Goal: Information Seeking & Learning: Learn about a topic

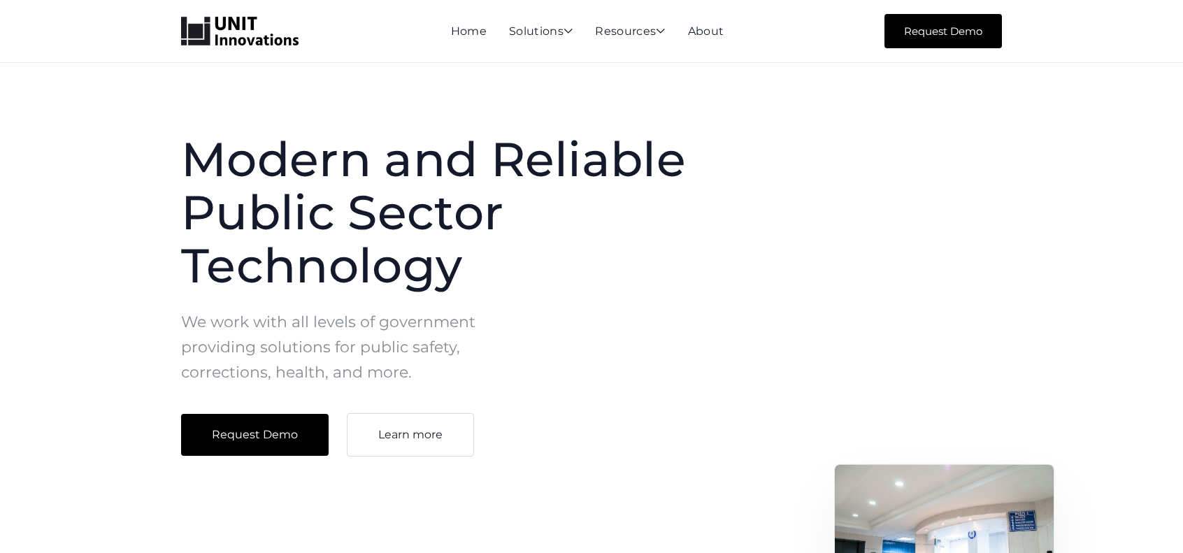
scroll to position [140, 0]
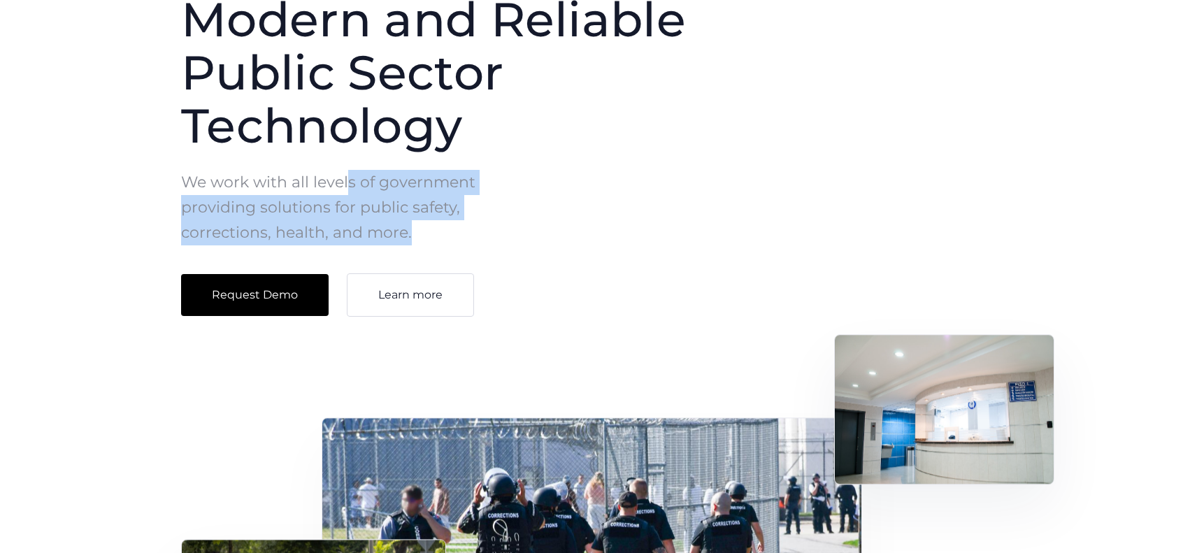
drag, startPoint x: 345, startPoint y: 180, endPoint x: 442, endPoint y: 238, distance: 113.2
click at [442, 238] on p "We work with all levels of government providing solutions for public safety, co…" at bounding box center [342, 208] width 322 height 76
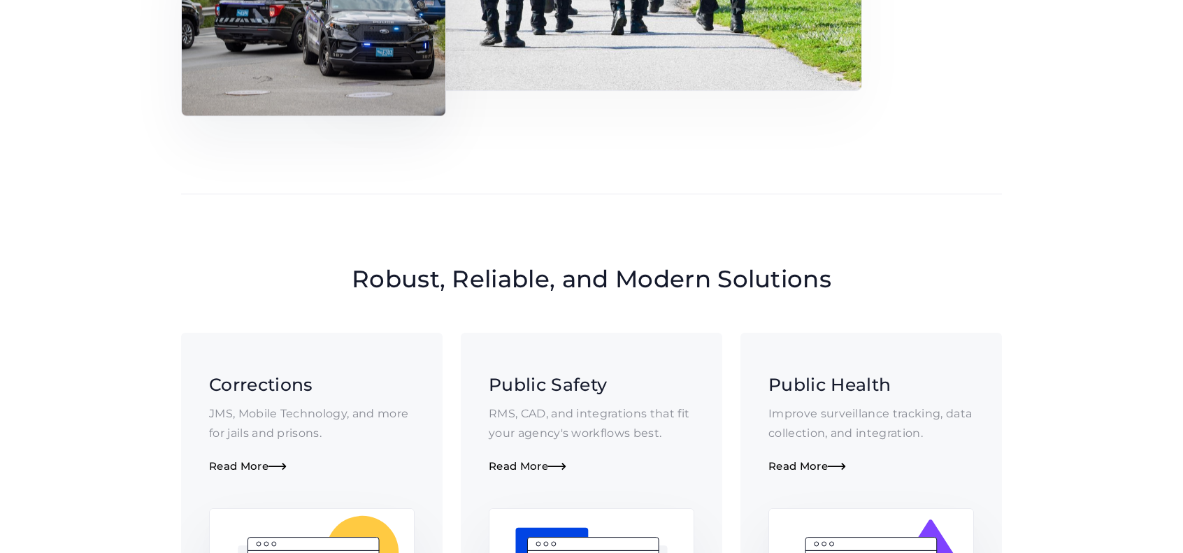
scroll to position [1049, 0]
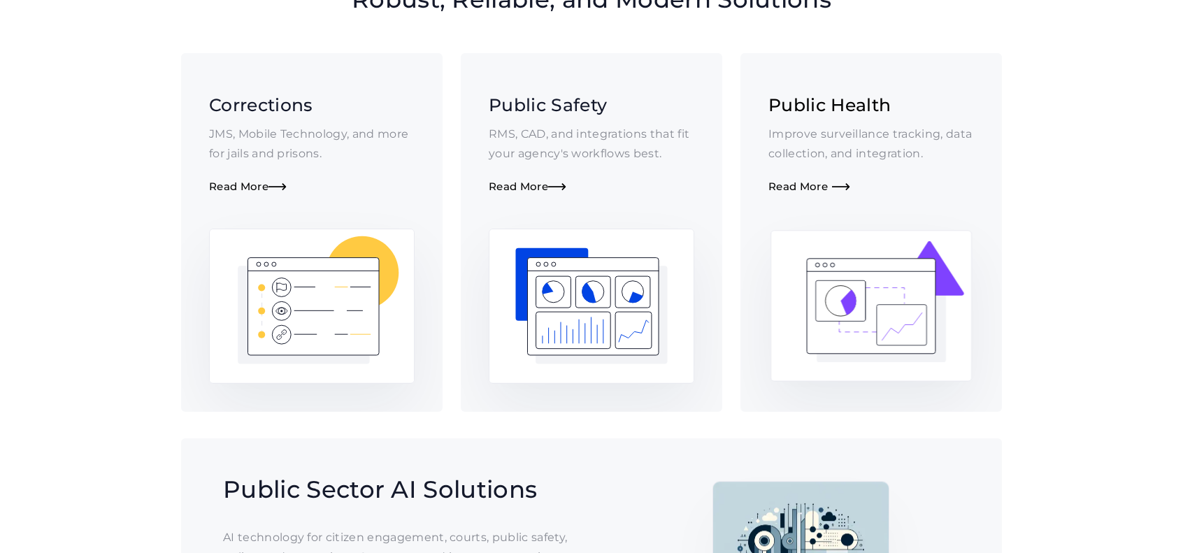
click at [865, 185] on div "Read More " at bounding box center [871, 186] width 206 height 13
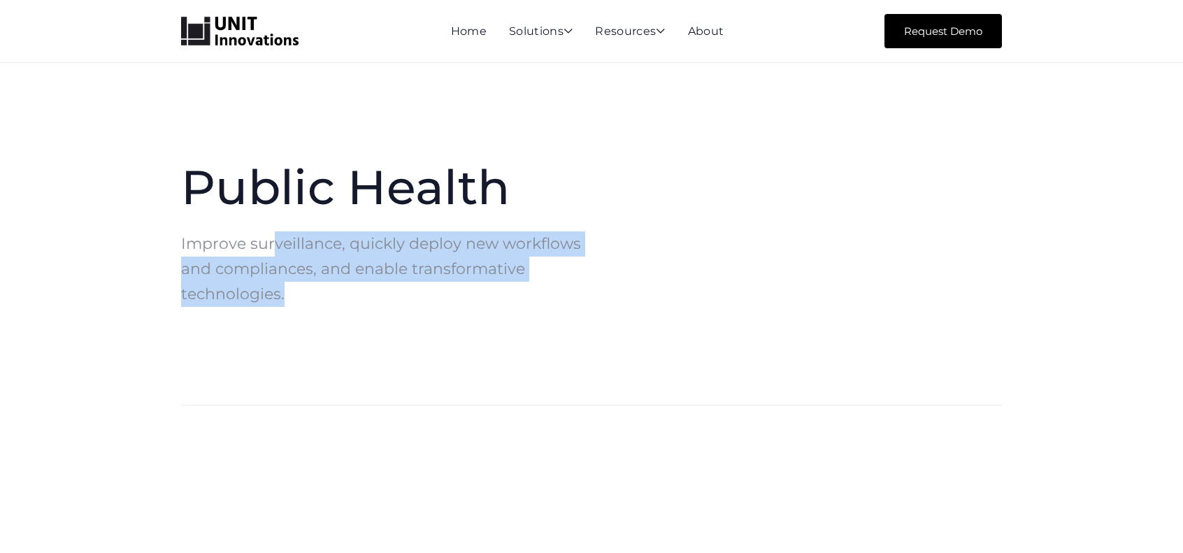
drag, startPoint x: 274, startPoint y: 243, endPoint x: 371, endPoint y: 318, distance: 122.5
click at [371, 318] on div "Public Health Improve surveillance, quickly deploy new workflows and compliance…" at bounding box center [591, 248] width 854 height 174
click at [371, 312] on div "Public Health Improve surveillance, quickly deploy new workflows and compliance…" at bounding box center [591, 248] width 854 height 174
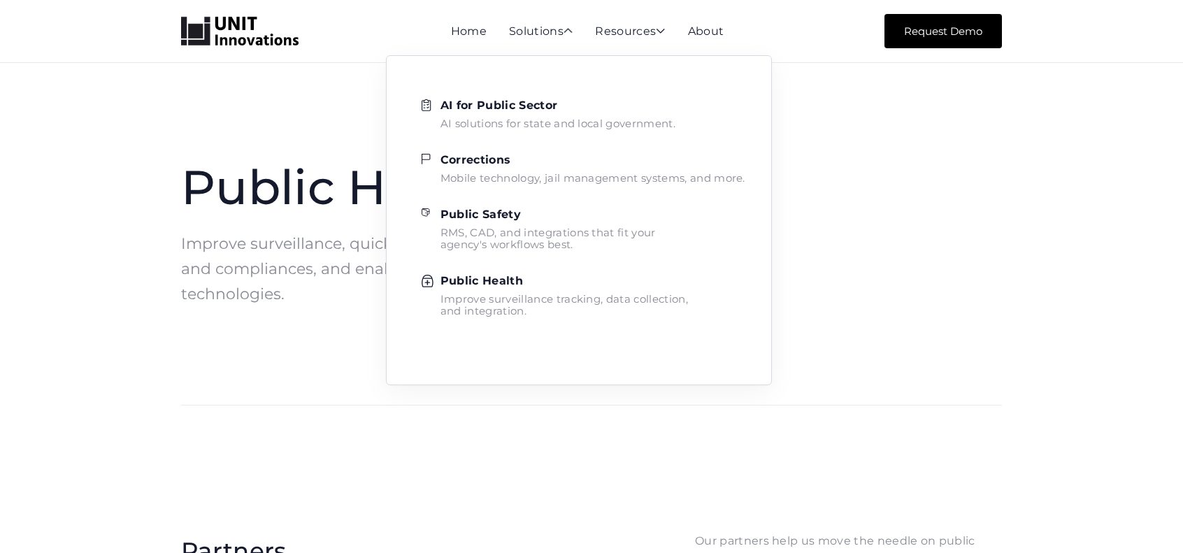
click at [513, 281] on strong "Public Health" at bounding box center [481, 280] width 82 height 13
click at [516, 126] on div "AI solutions for state and local government." at bounding box center [546, 123] width 235 height 12
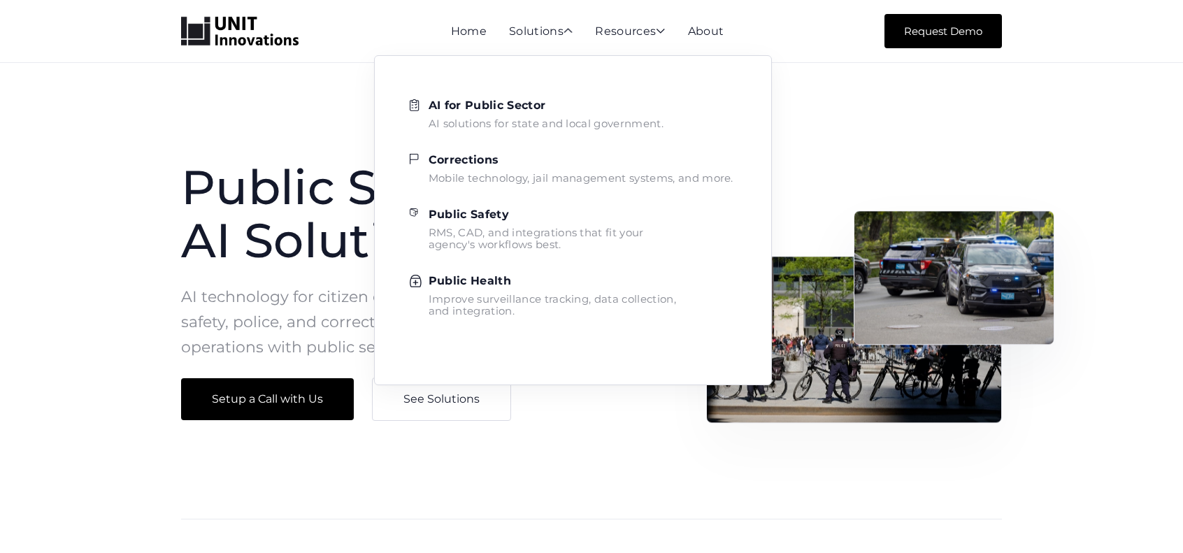
click at [487, 173] on div "Mobile technology, jail management systems, and more." at bounding box center [581, 178] width 305 height 12
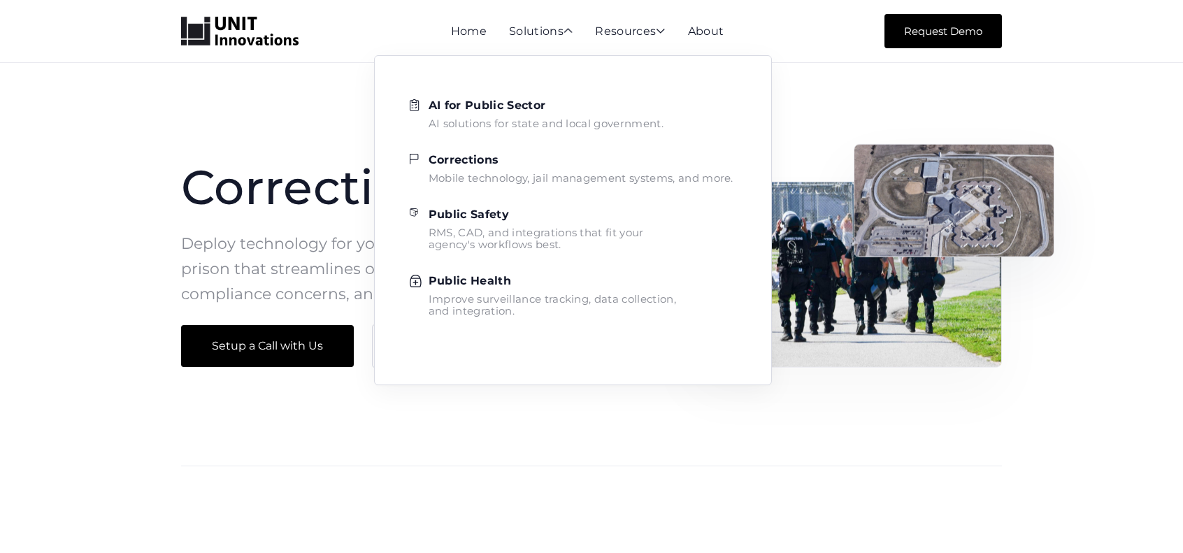
click at [482, 208] on strong "Public Safety" at bounding box center [469, 214] width 80 height 13
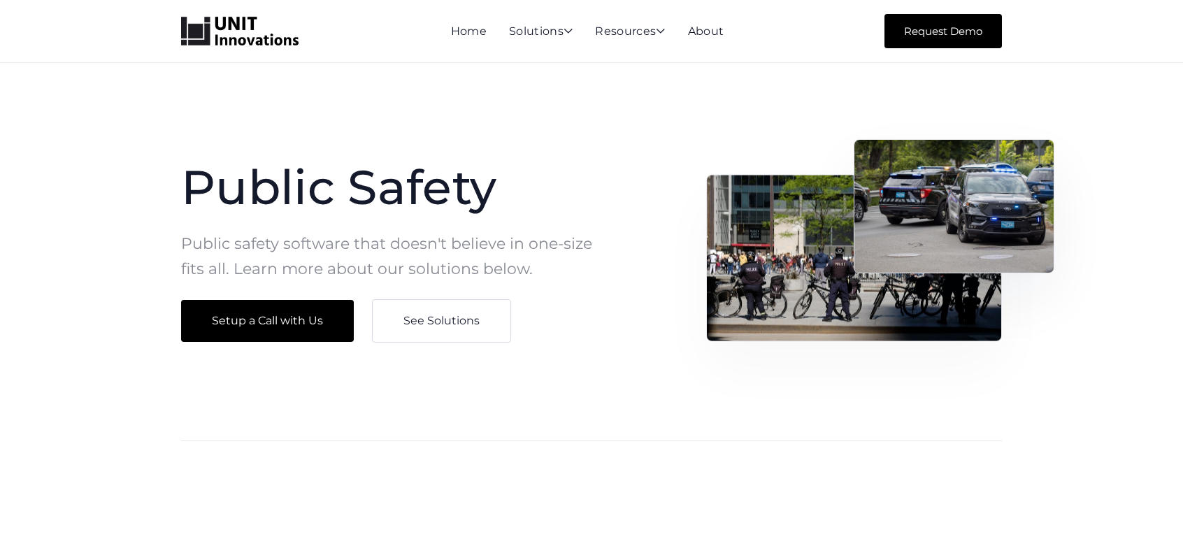
scroll to position [350, 0]
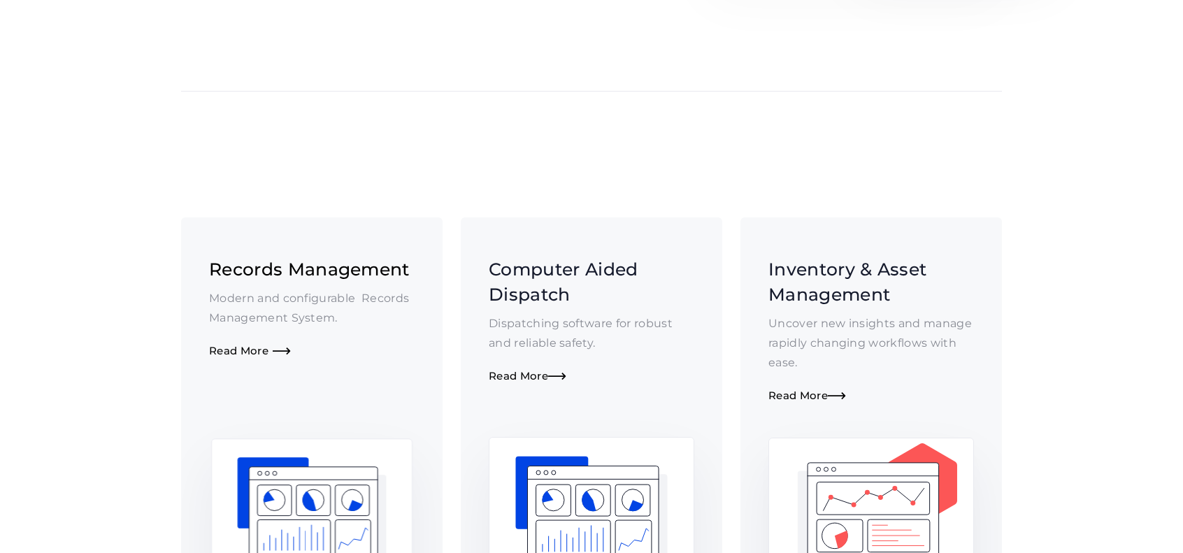
click at [221, 361] on link "Records Management Modern and configurable Records Management System. Read More…" at bounding box center [311, 418] width 261 height 403
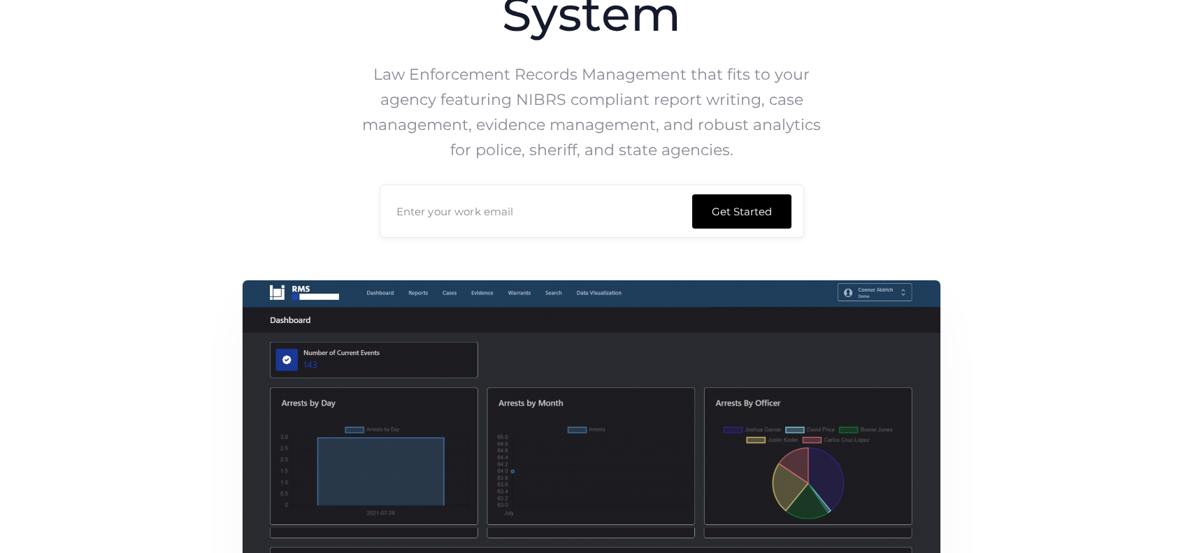
scroll to position [70, 0]
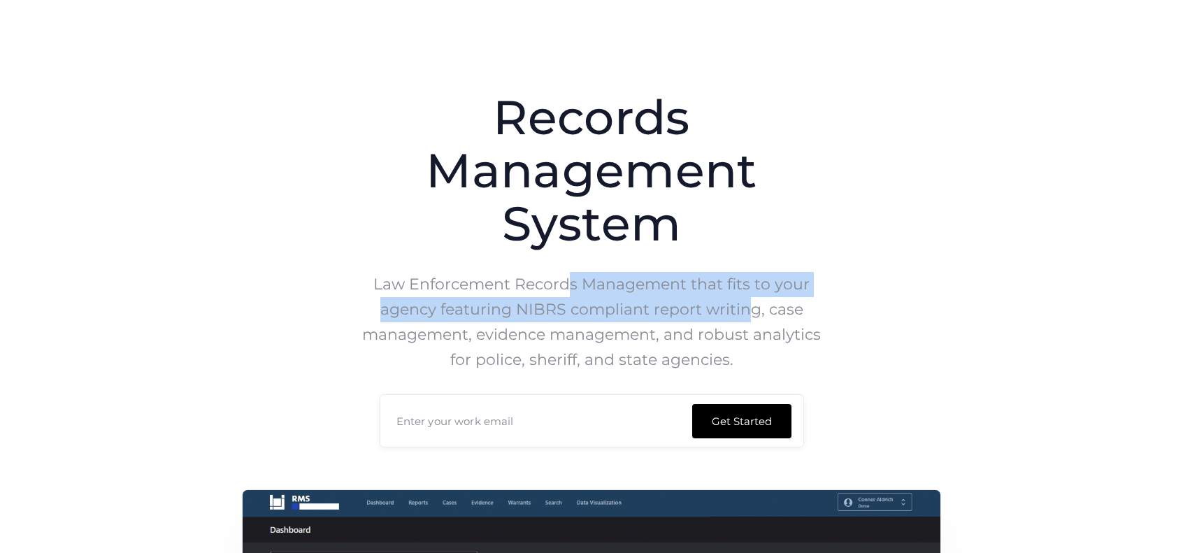
drag, startPoint x: 685, startPoint y: 297, endPoint x: 719, endPoint y: 310, distance: 36.5
click at [749, 308] on p "Law Enforcement Records Management that fits to your agency featuring NIBRS com…" at bounding box center [592, 322] width 470 height 101
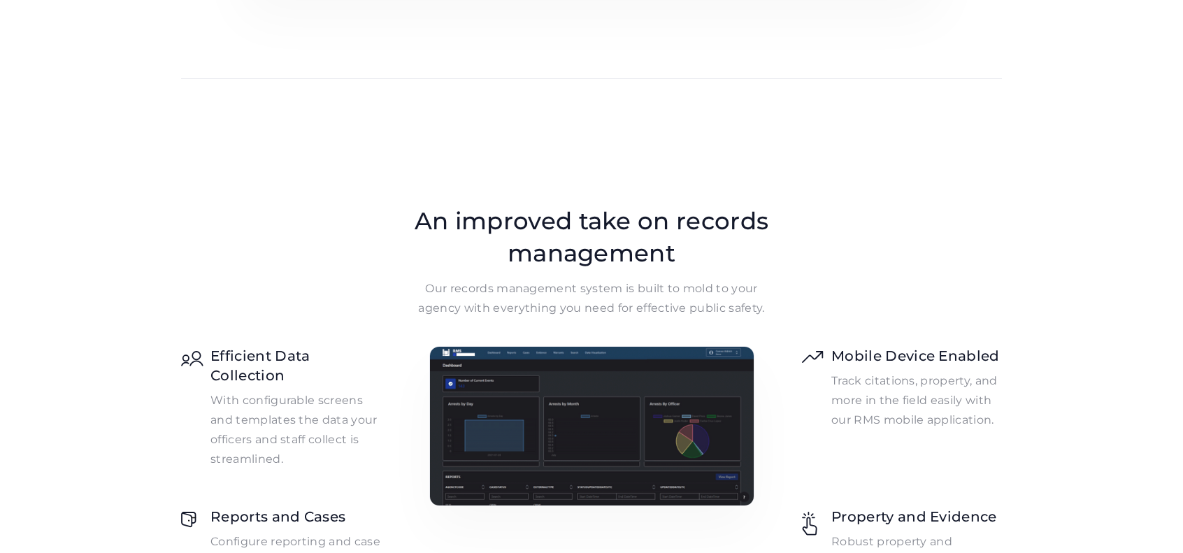
scroll to position [1049, 0]
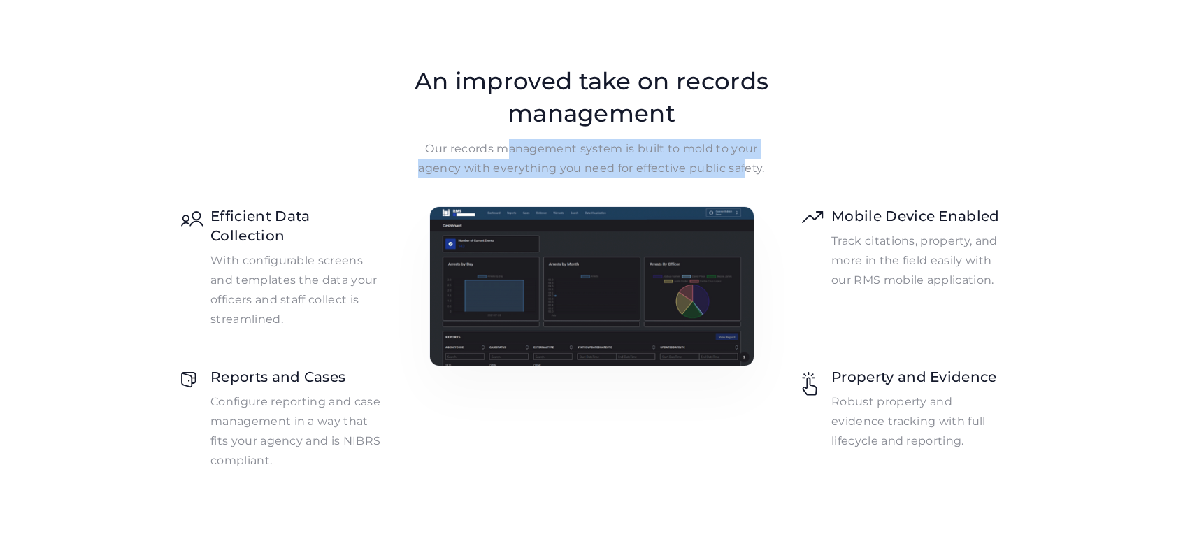
drag, startPoint x: 513, startPoint y: 143, endPoint x: 744, endPoint y: 166, distance: 231.8
click at [744, 166] on p "Our records management system is built to mold to your agency with everything y…" at bounding box center [591, 158] width 371 height 39
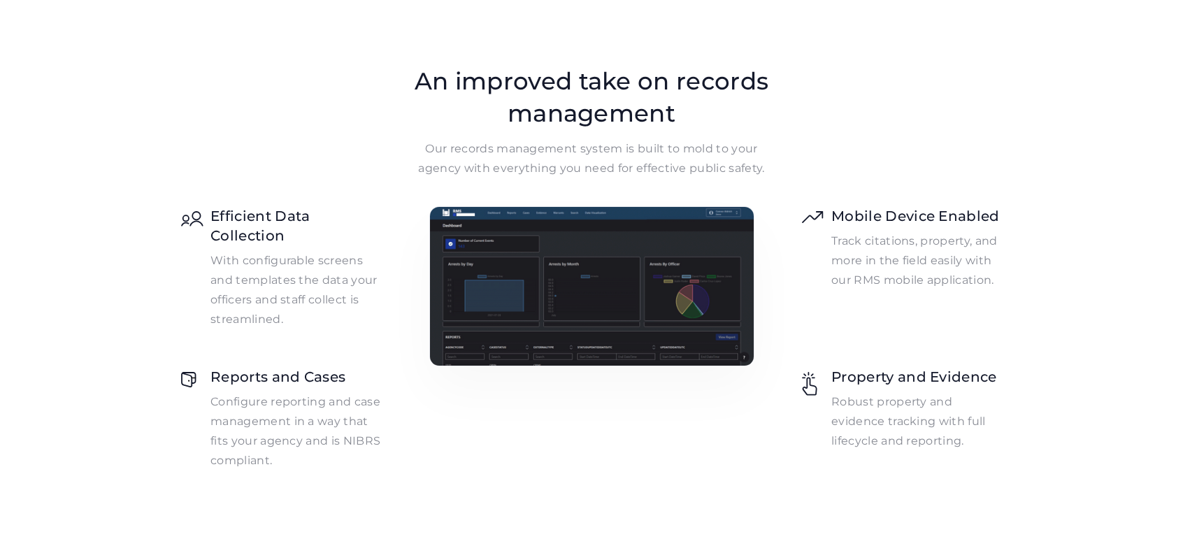
click at [748, 167] on p "Our records management system is built to mold to your agency with everything y…" at bounding box center [591, 158] width 371 height 39
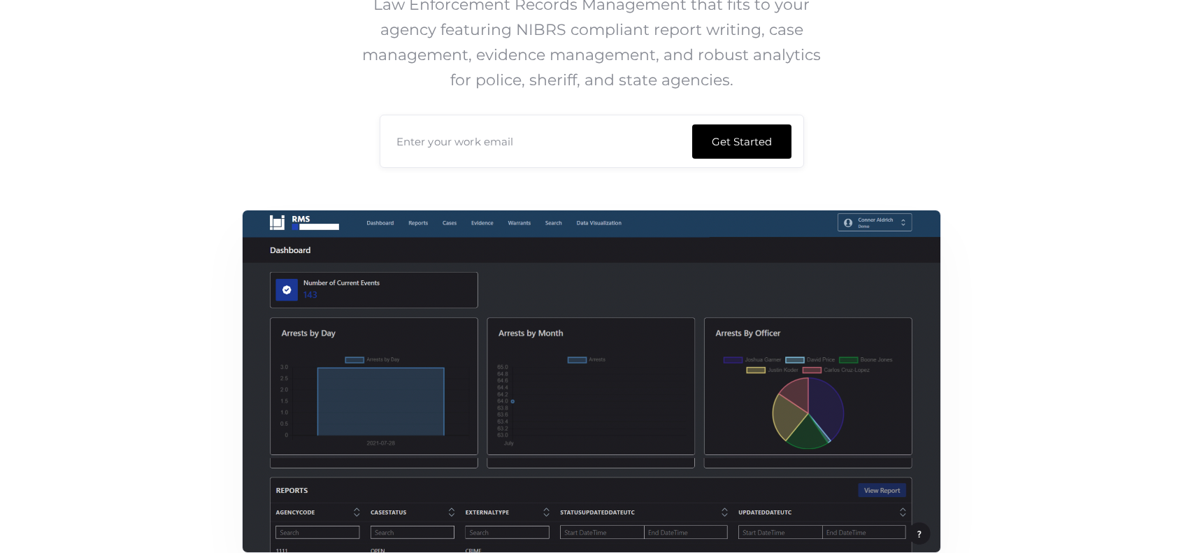
scroll to position [0, 0]
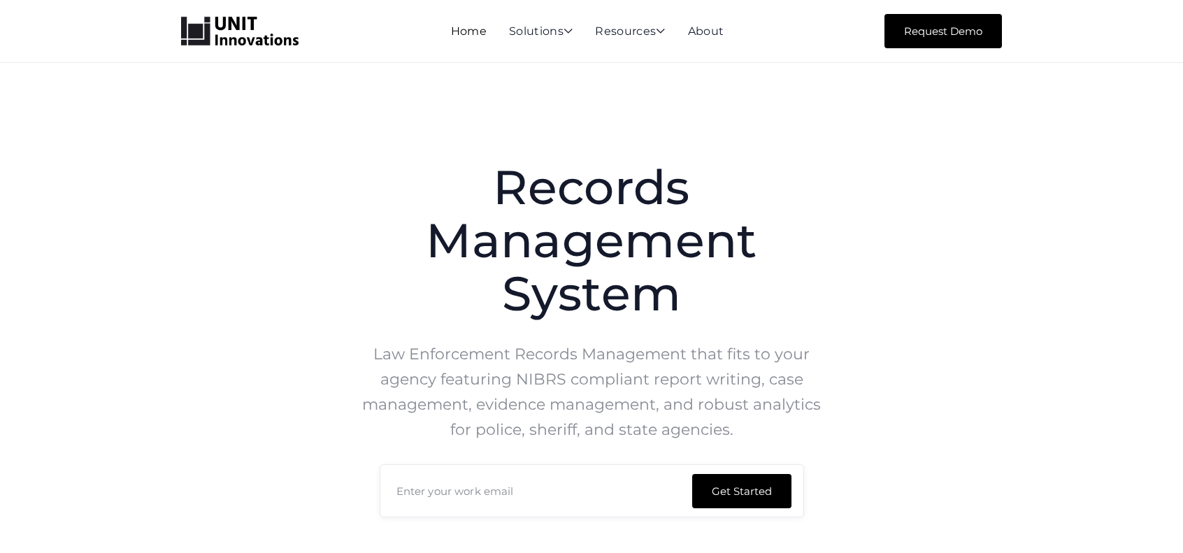
click at [468, 33] on link "Home" at bounding box center [469, 30] width 36 height 13
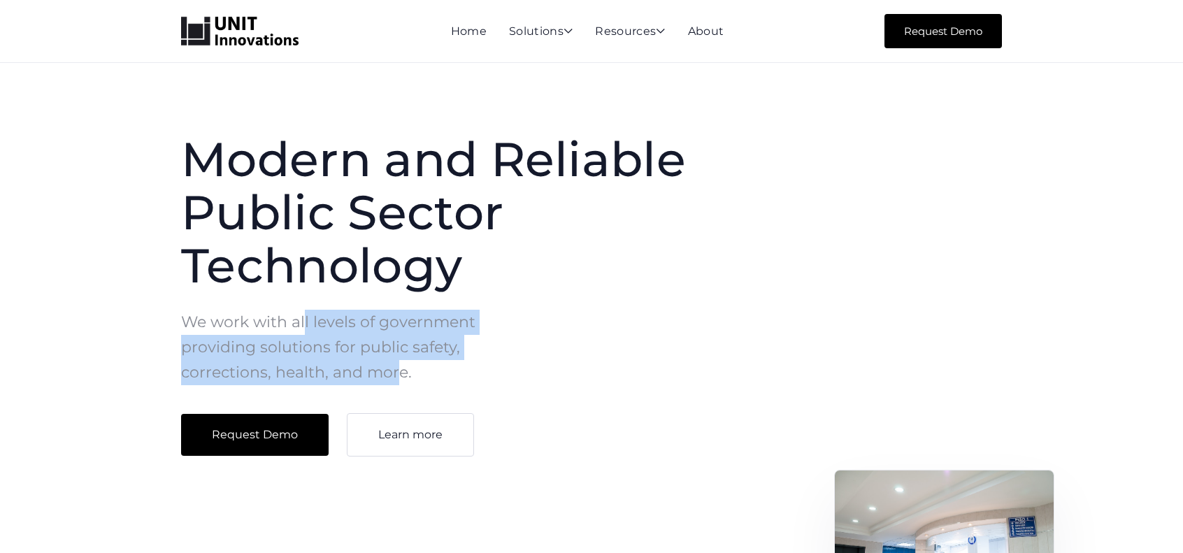
drag, startPoint x: 305, startPoint y: 324, endPoint x: 398, endPoint y: 369, distance: 104.1
click at [398, 369] on p "We work with all levels of government providing solutions for public safety, co…" at bounding box center [342, 348] width 322 height 76
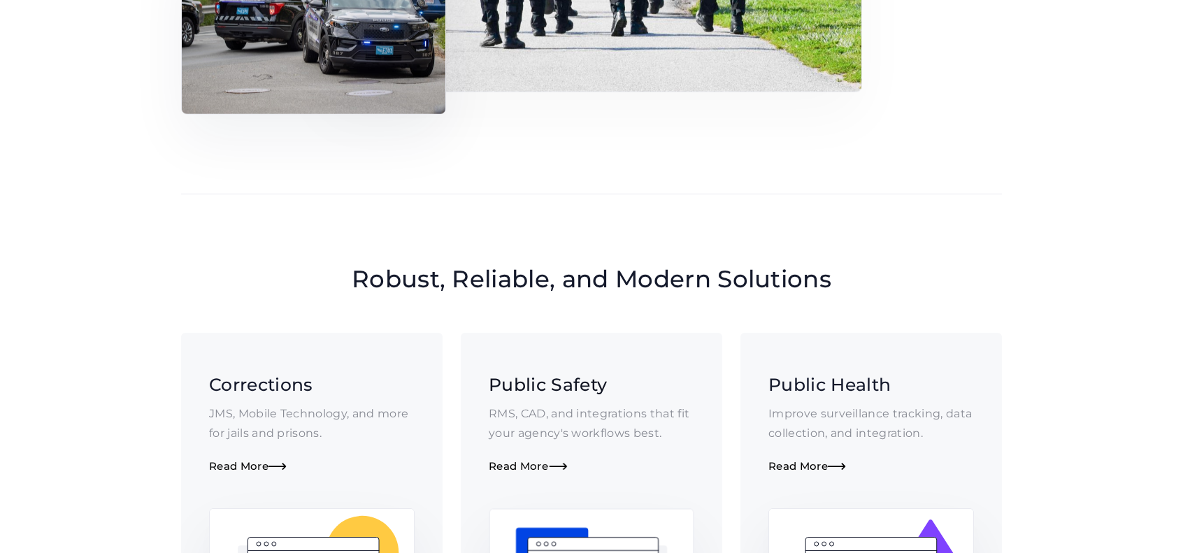
scroll to position [1119, 0]
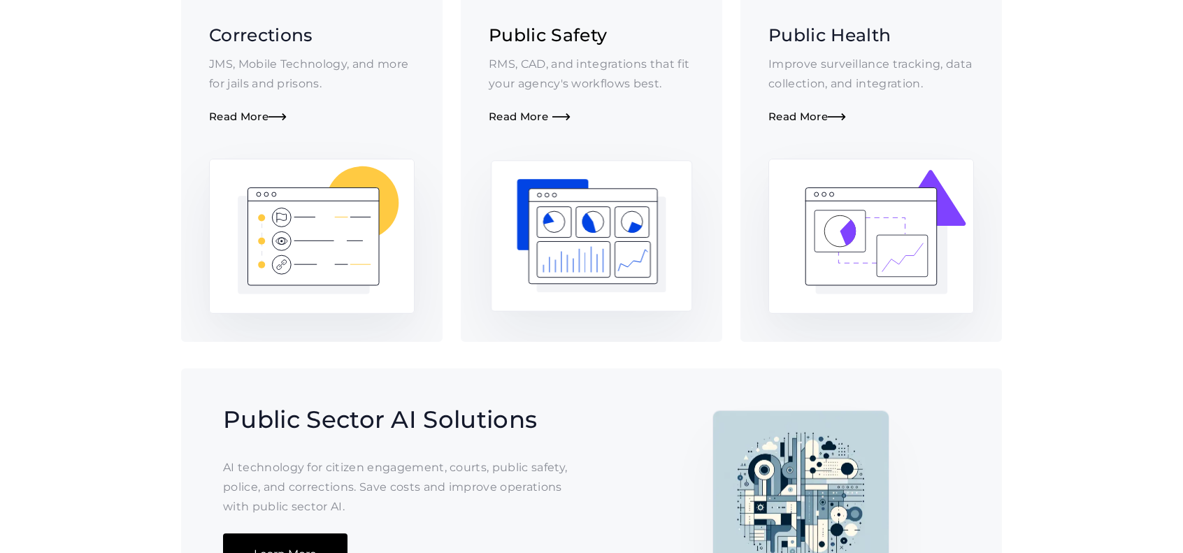
click at [548, 110] on div "Read More " at bounding box center [592, 116] width 206 height 13
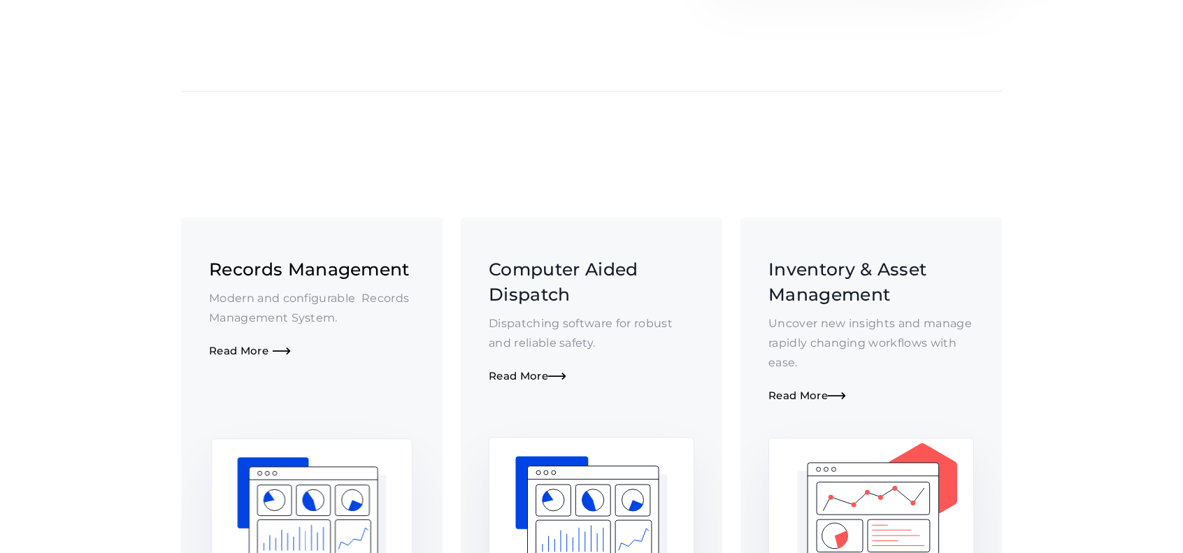
scroll to position [489, 0]
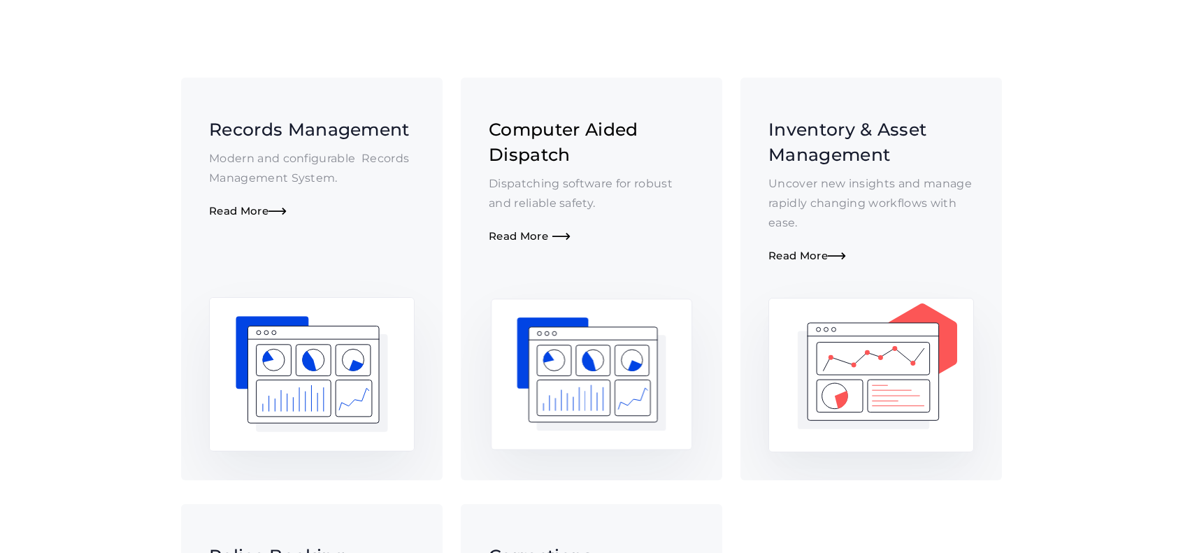
click at [519, 225] on div "Computer Aided Dispatch Dispatching software for robust and reliable safety. Re…" at bounding box center [592, 180] width 206 height 127
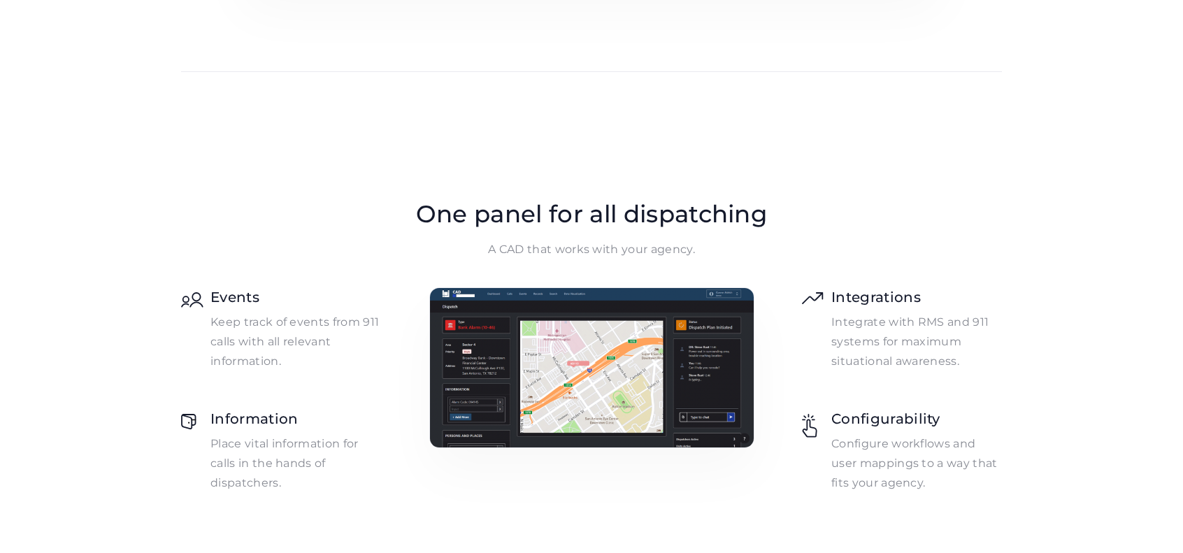
scroll to position [979, 0]
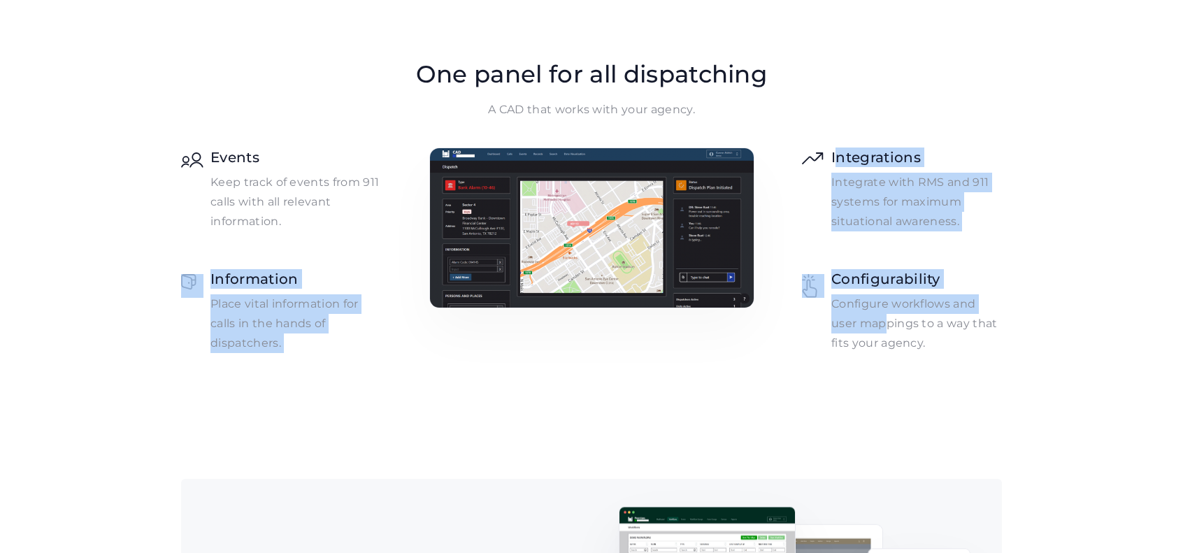
drag, startPoint x: 837, startPoint y: 164, endPoint x: 879, endPoint y: 324, distance: 164.6
click at [884, 326] on div "Events Keep track of events from 911 calls with all relevant information. Integ…" at bounding box center [591, 251] width 821 height 206
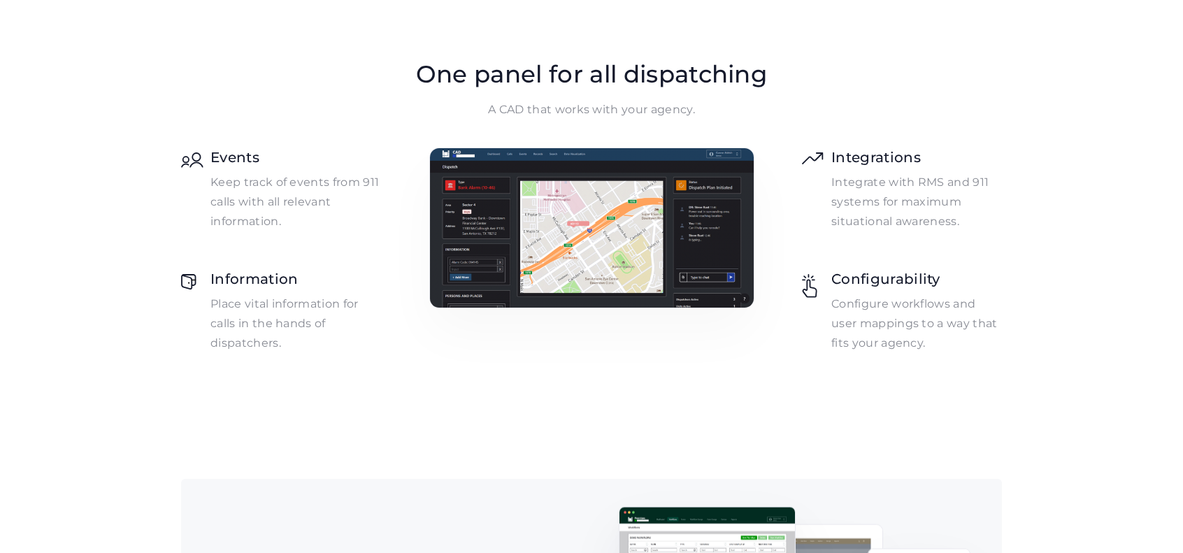
click at [227, 198] on p "Keep track of events from 911 calls with all relevant information." at bounding box center [295, 202] width 171 height 59
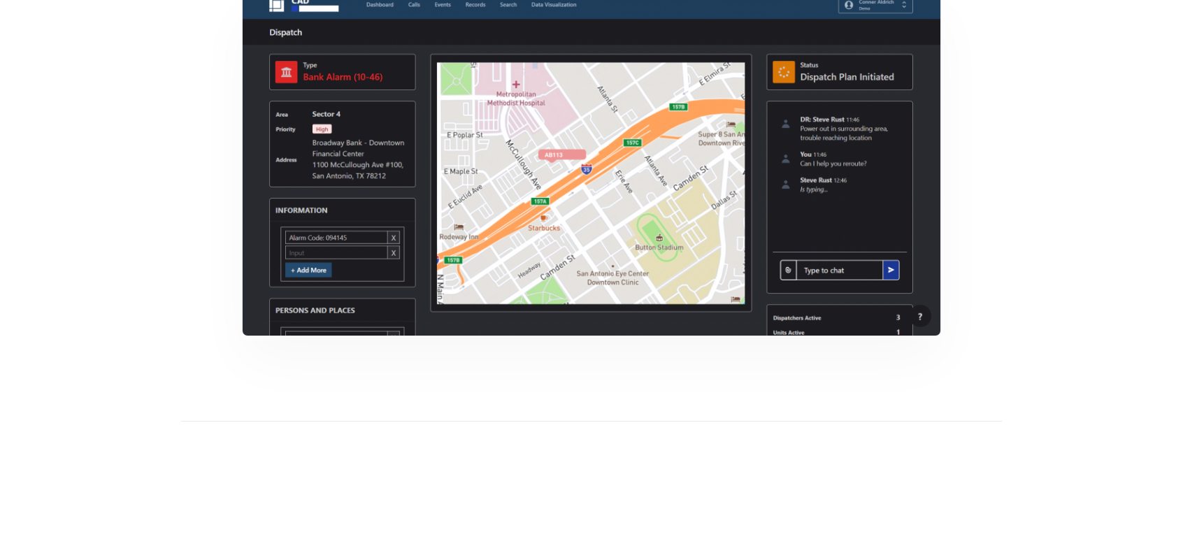
scroll to position [839, 0]
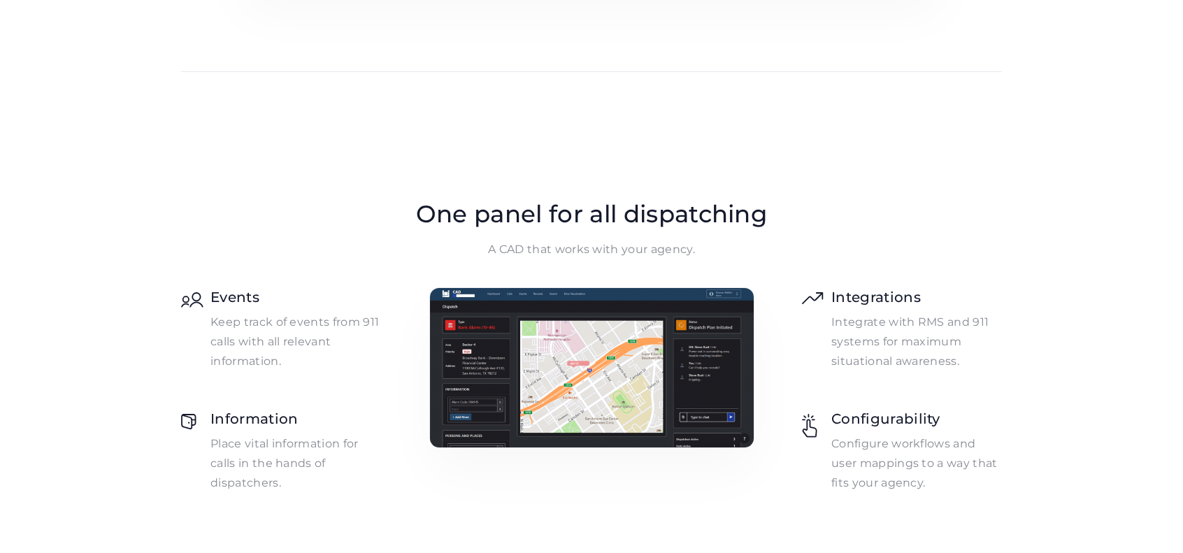
click at [313, 367] on p "Keep track of events from 911 calls with all relevant information." at bounding box center [295, 341] width 171 height 59
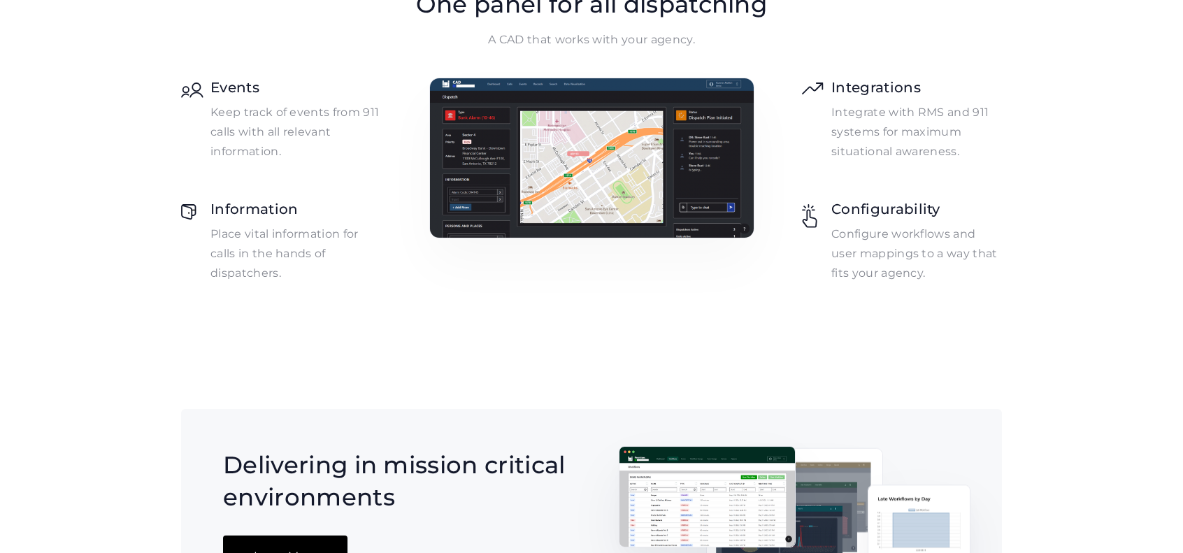
scroll to position [0, 0]
